Goal: Download file/media

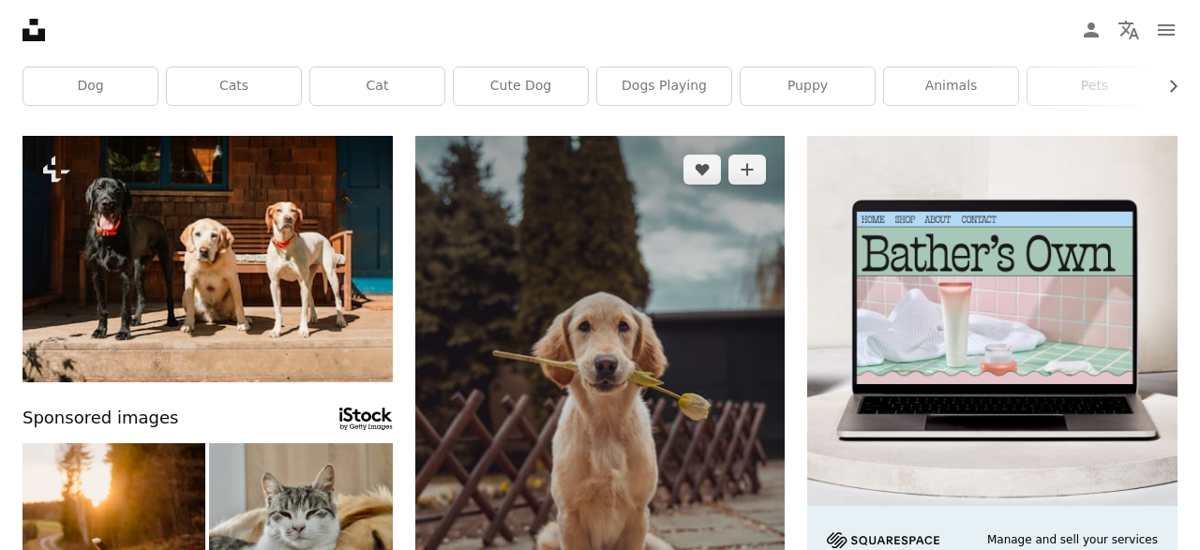
scroll to position [170, 0]
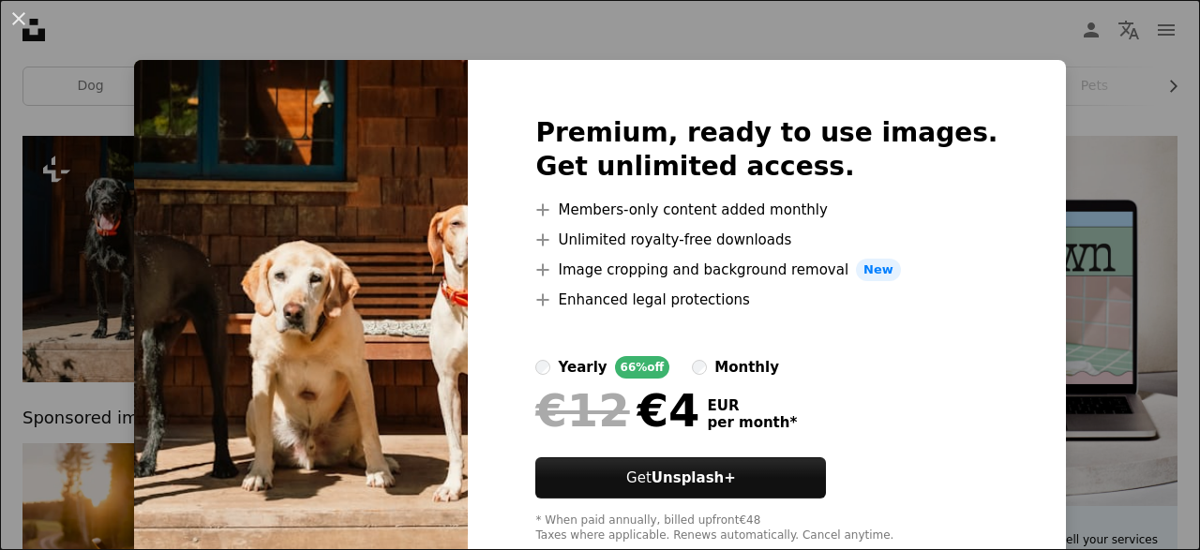
click at [1043, 64] on div "An X shape Premium, ready to use images. Get unlimited access. A plus sign Memb…" at bounding box center [600, 275] width 1200 height 550
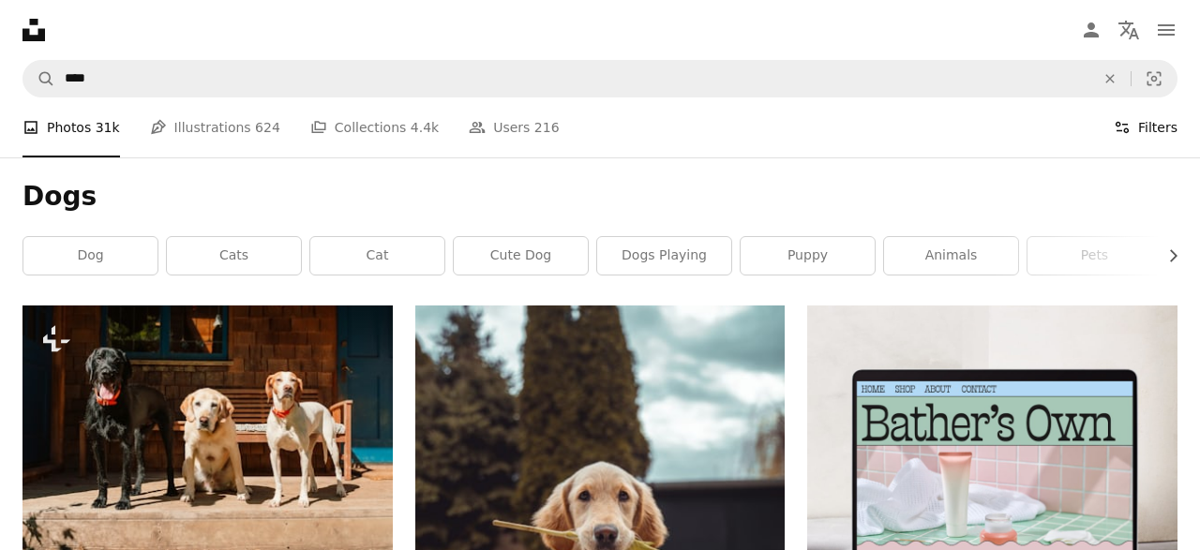
click at [1139, 136] on button "Filters Filters" at bounding box center [1145, 127] width 64 height 60
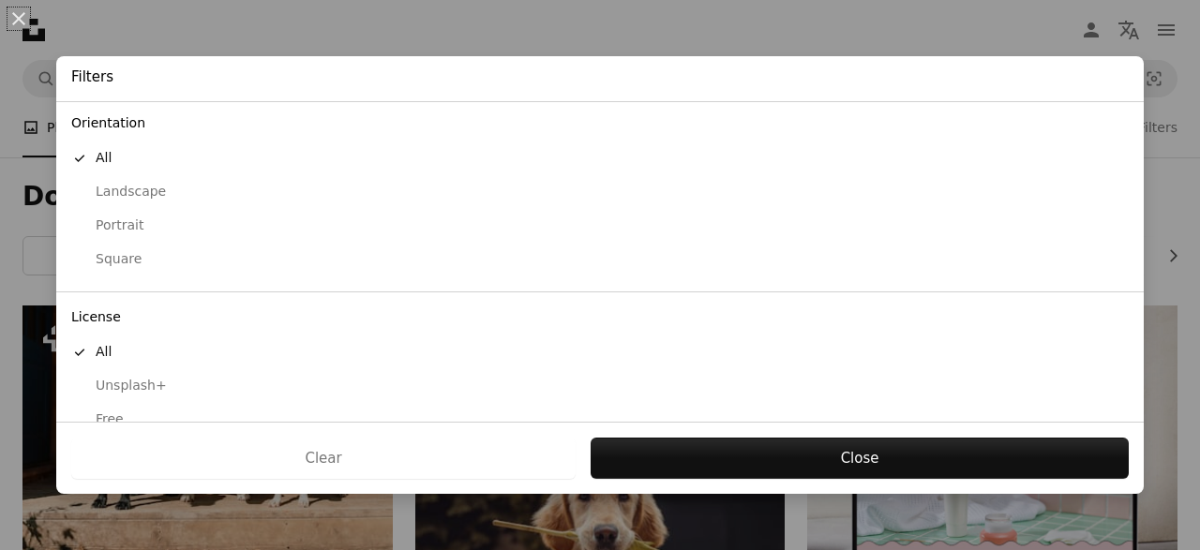
scroll to position [190, 0]
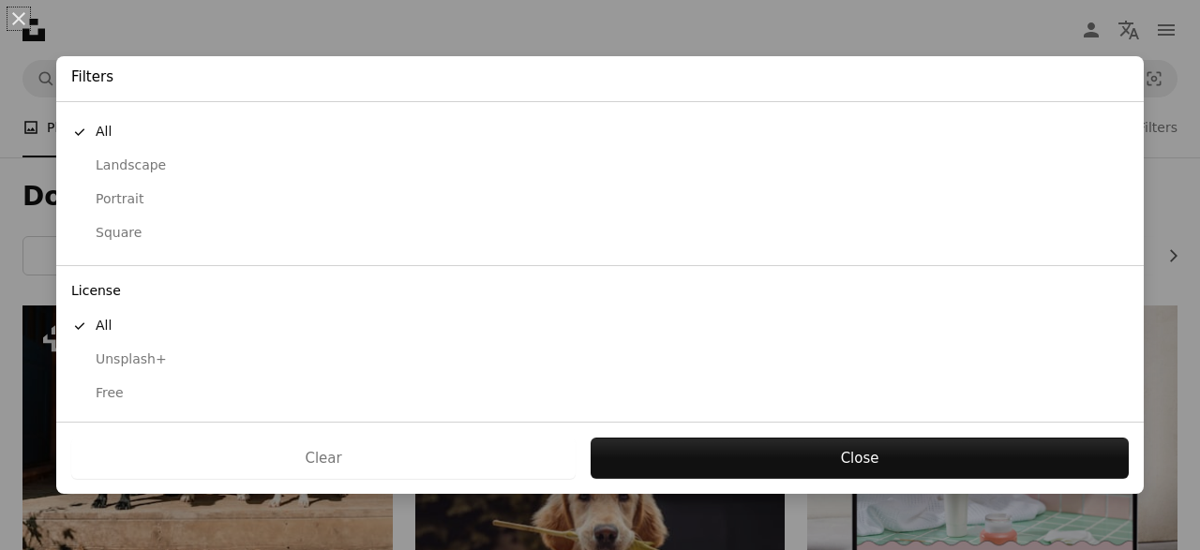
click at [97, 395] on div "Free" at bounding box center [599, 393] width 1057 height 19
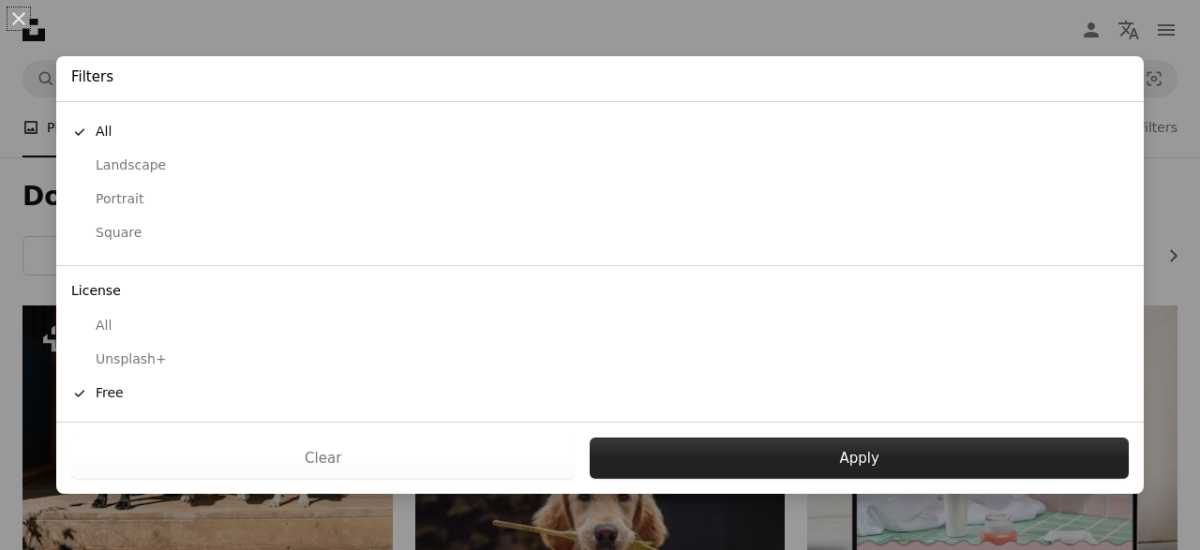
click at [730, 447] on button "Apply" at bounding box center [858, 458] width 539 height 41
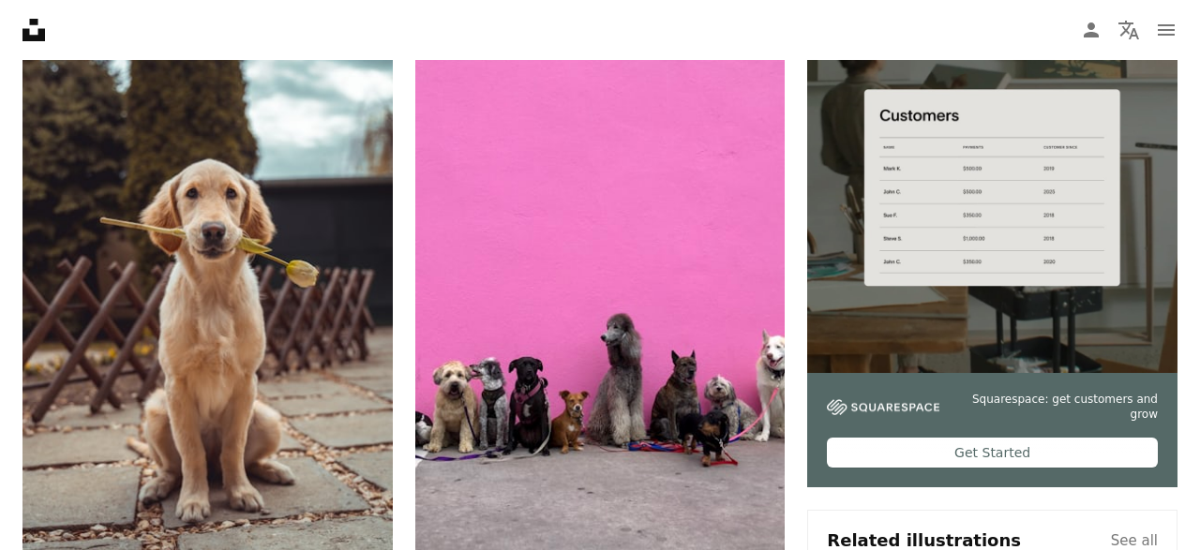
scroll to position [362, 0]
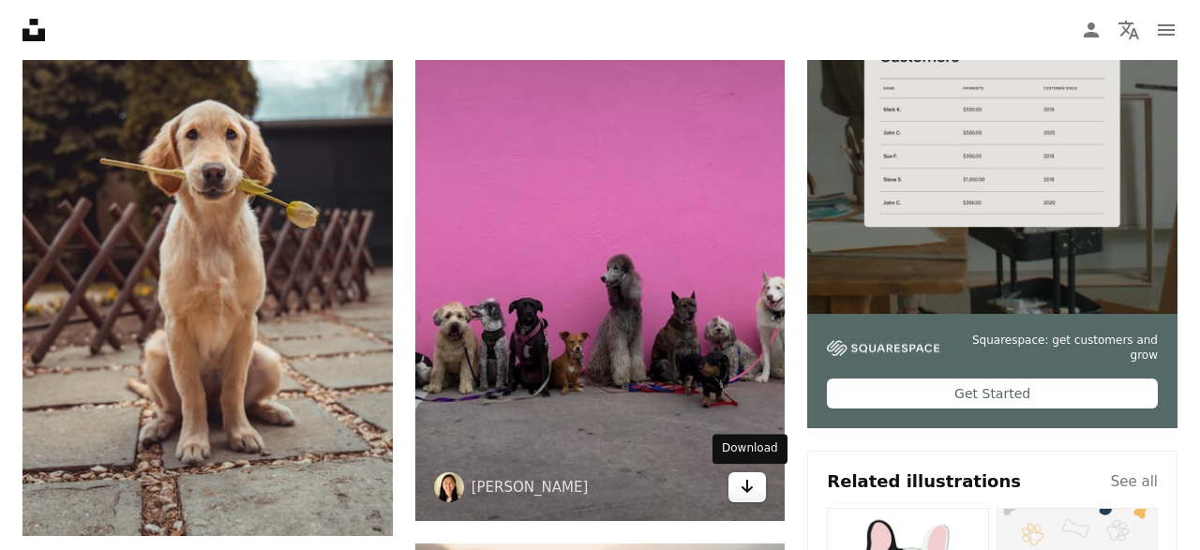
click at [743, 499] on link "Arrow pointing down" at bounding box center [746, 487] width 37 height 30
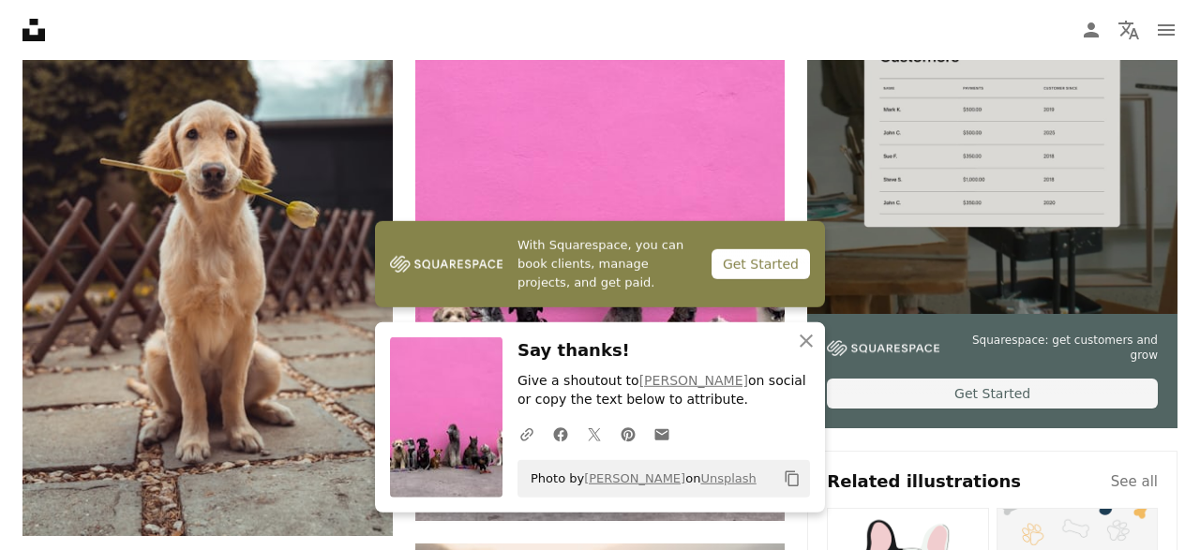
drag, startPoint x: 805, startPoint y: 163, endPoint x: 812, endPoint y: 135, distance: 28.9
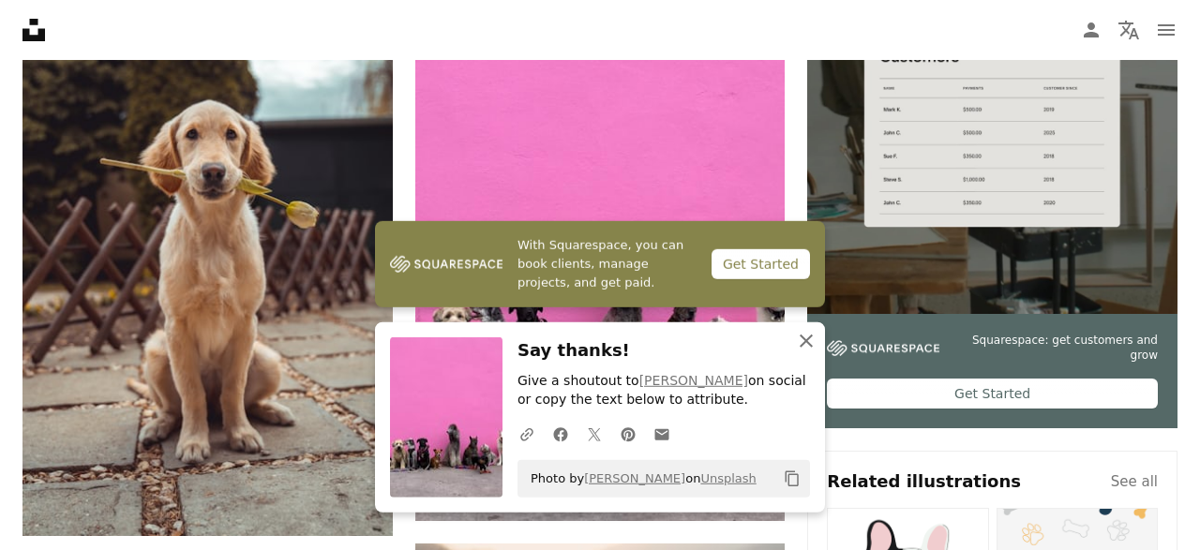
click at [807, 341] on icon "button" at bounding box center [805, 341] width 13 height 13
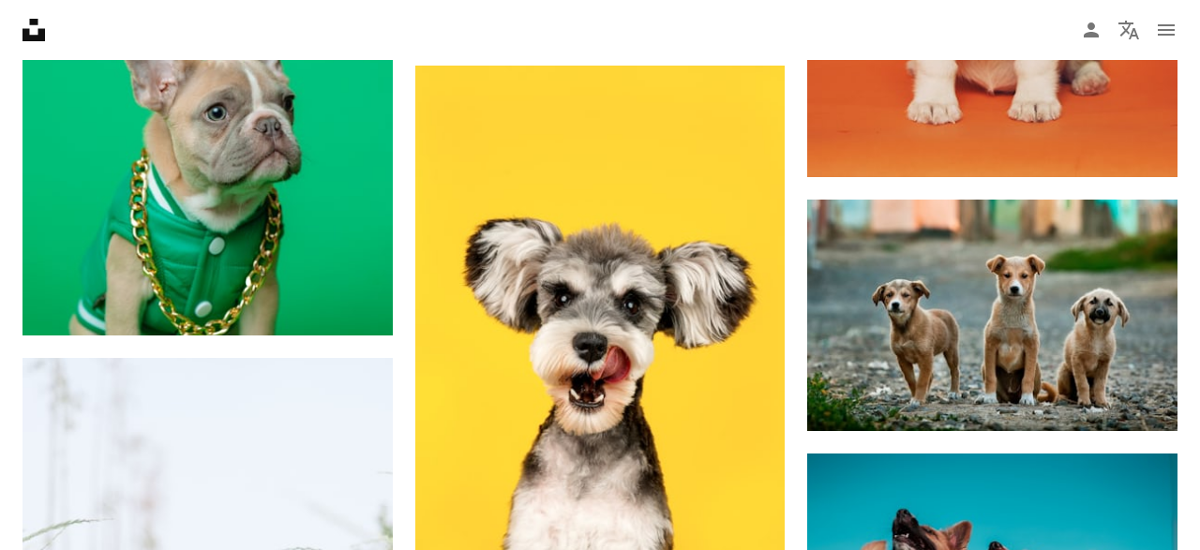
scroll to position [1626, 0]
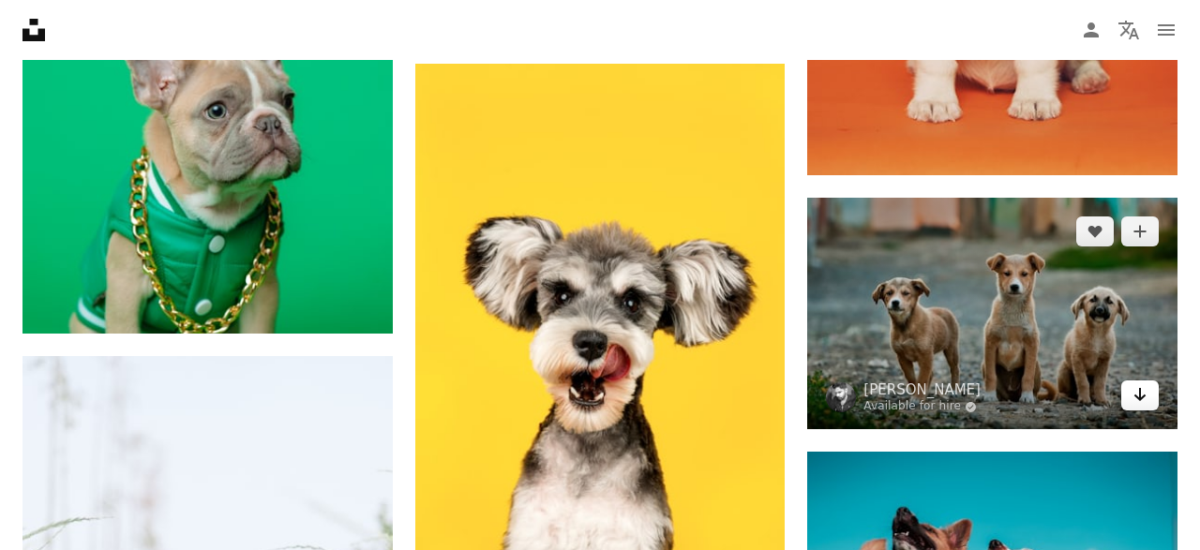
click at [1142, 402] on icon "Arrow pointing down" at bounding box center [1139, 394] width 15 height 22
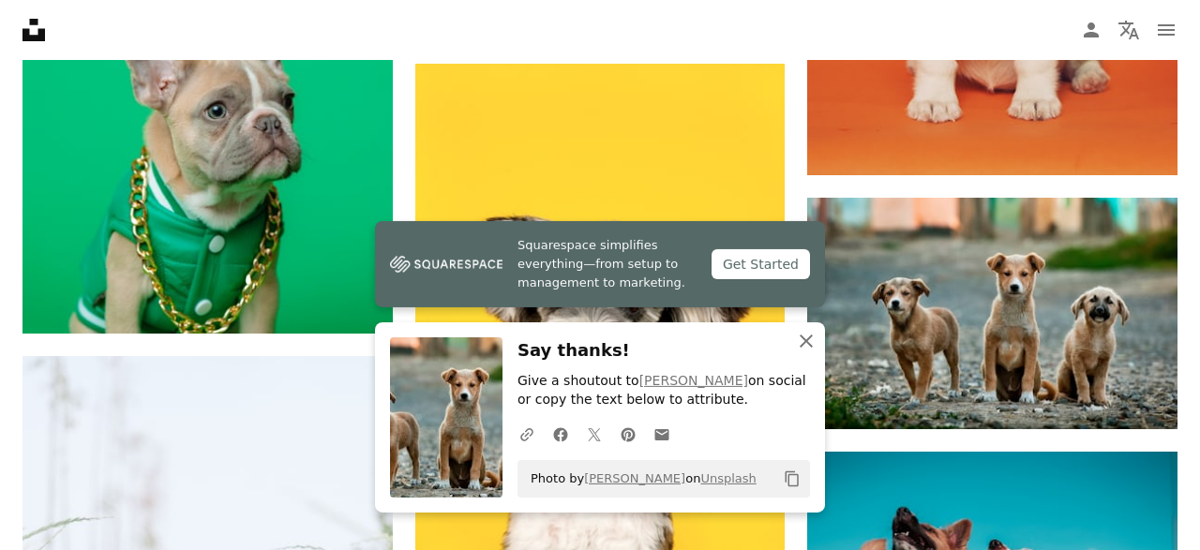
click at [803, 337] on icon "An X shape" at bounding box center [806, 341] width 22 height 22
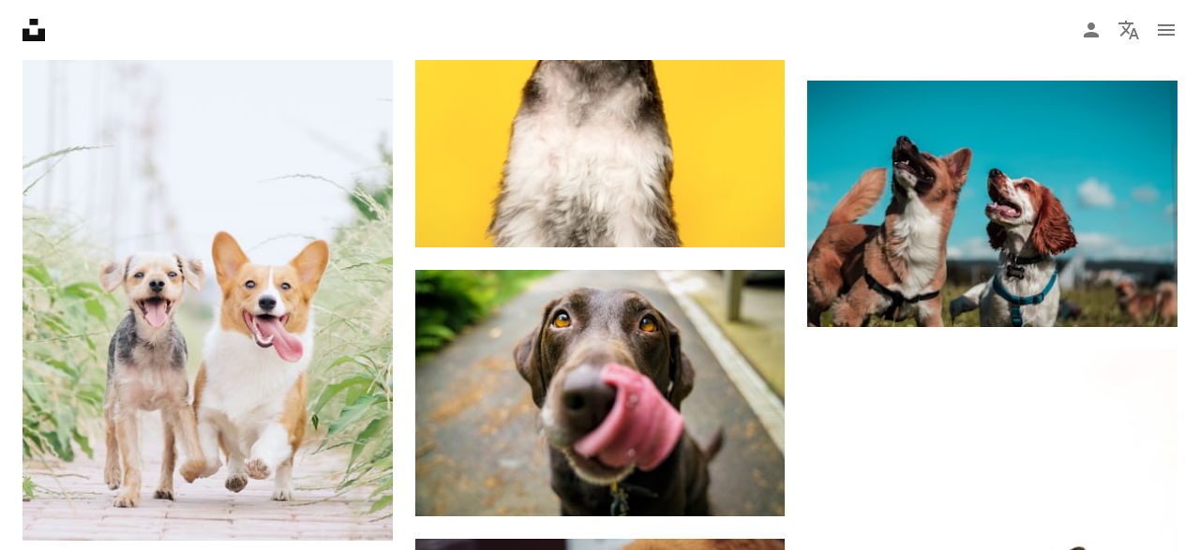
scroll to position [2003, 0]
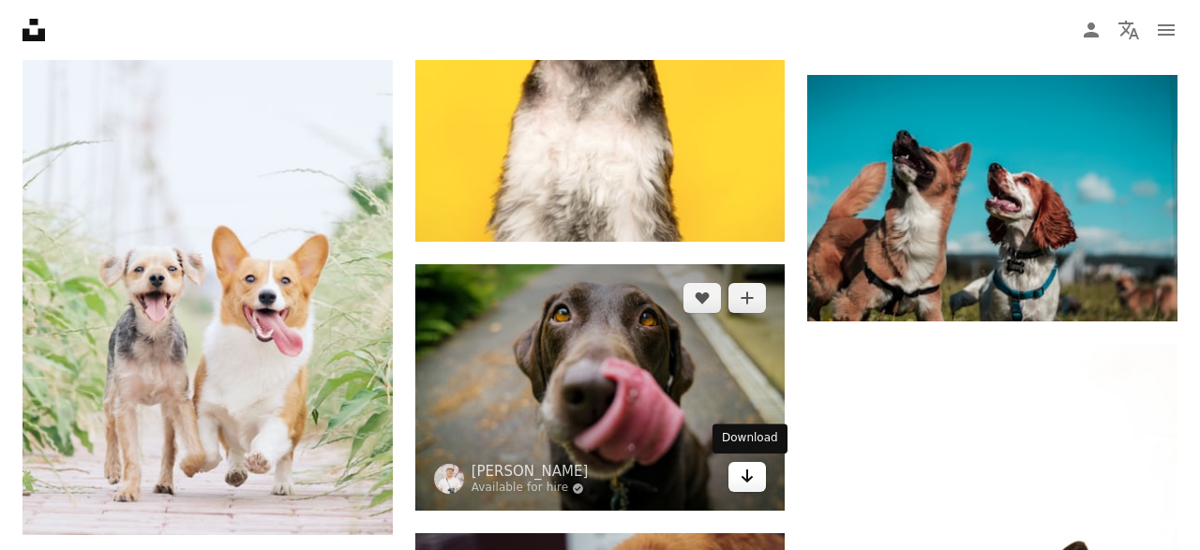
click at [742, 480] on icon "Arrow pointing down" at bounding box center [746, 476] width 15 height 22
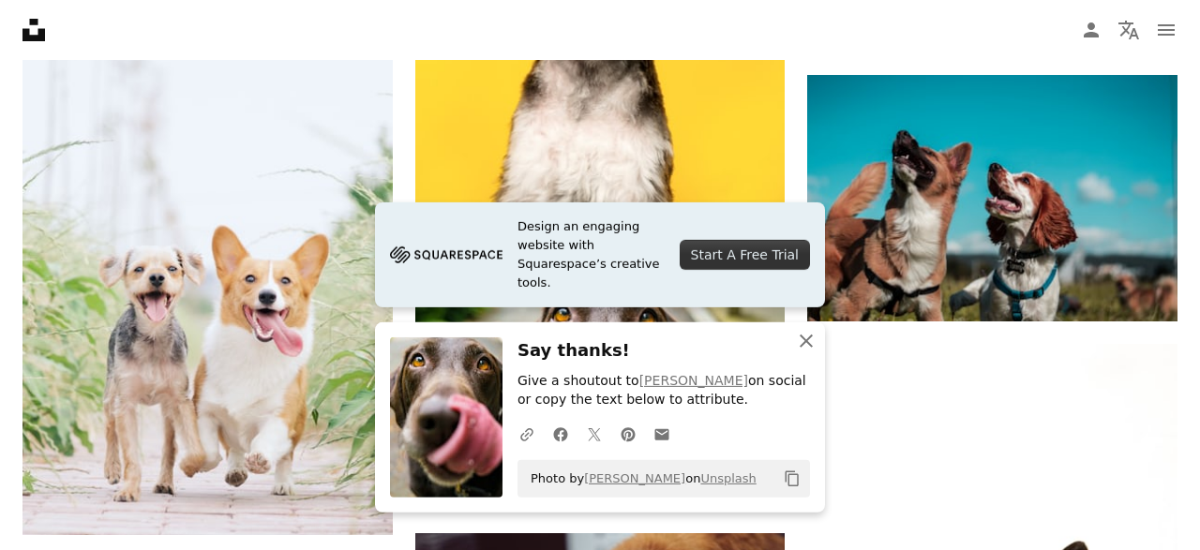
click at [799, 353] on button "An X shape Close" at bounding box center [805, 340] width 37 height 37
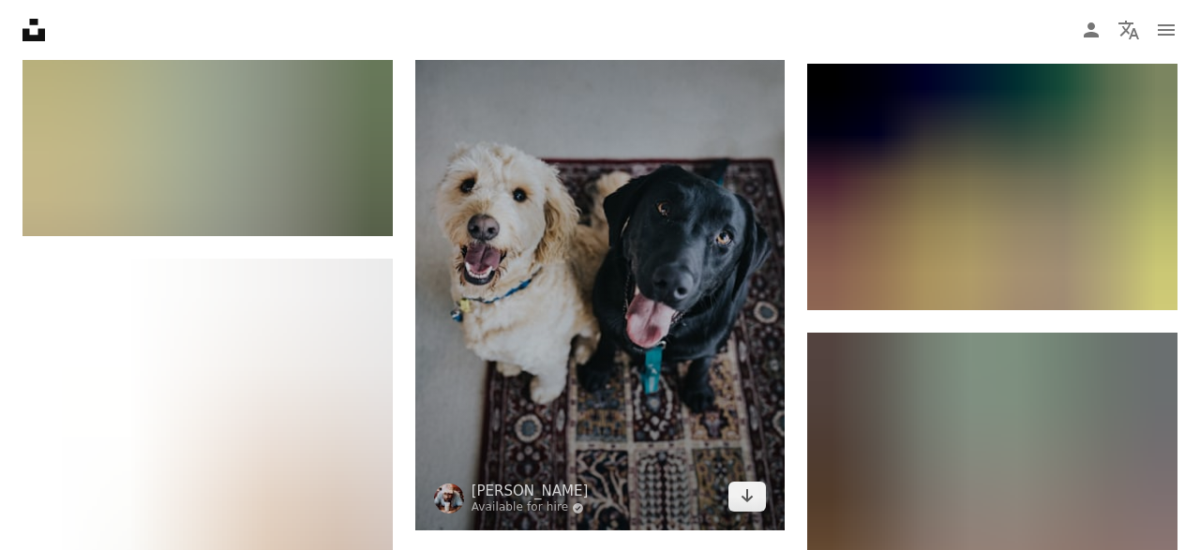
scroll to position [2868, 0]
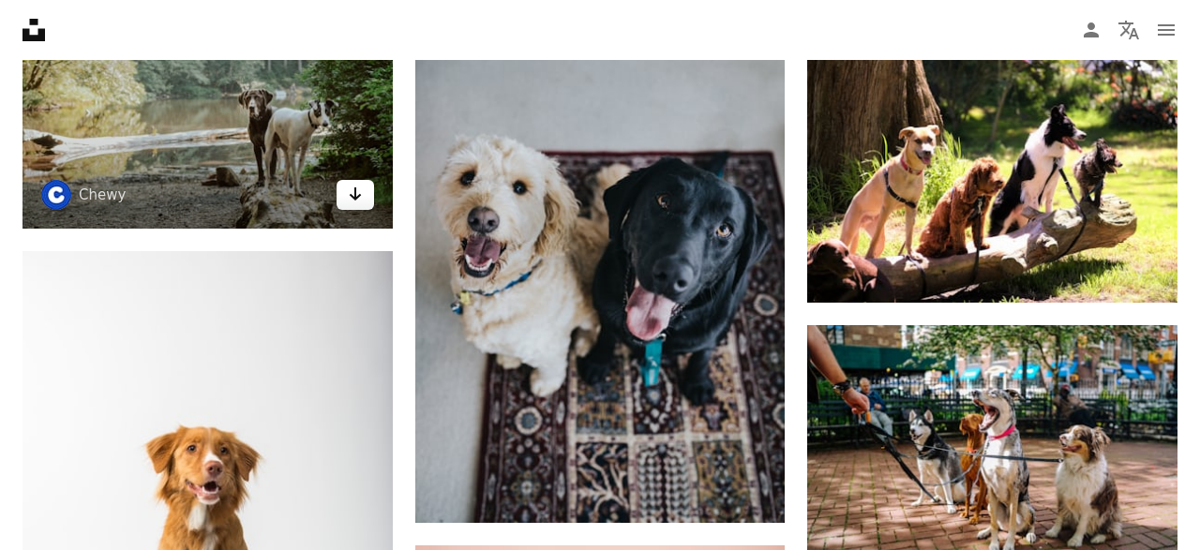
click at [346, 194] on link "Arrow pointing down" at bounding box center [354, 195] width 37 height 30
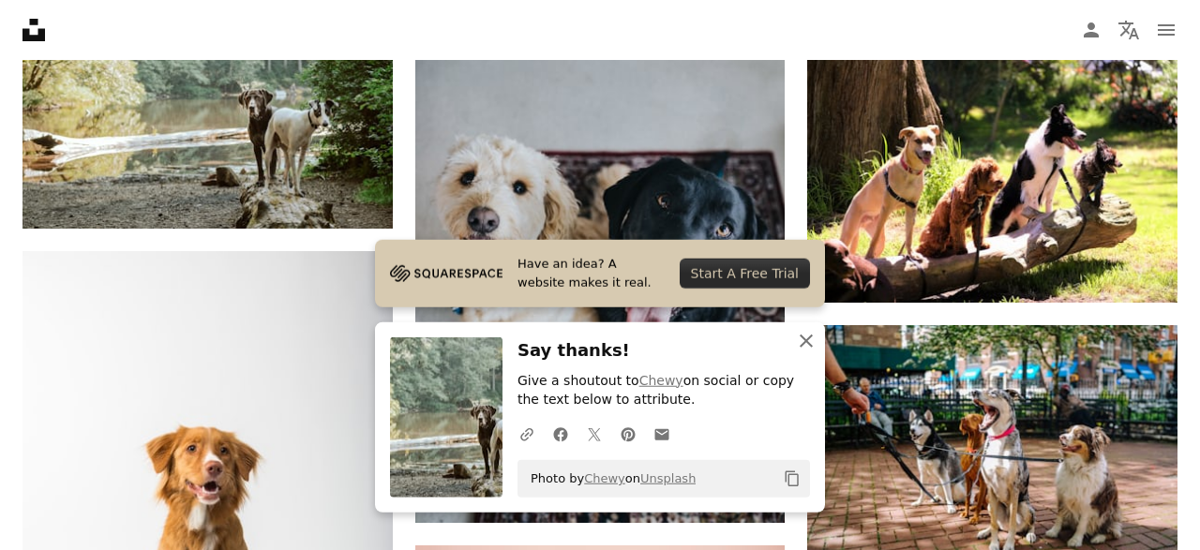
click at [803, 341] on icon "An X shape" at bounding box center [806, 341] width 22 height 22
